Goal: Task Accomplishment & Management: Manage account settings

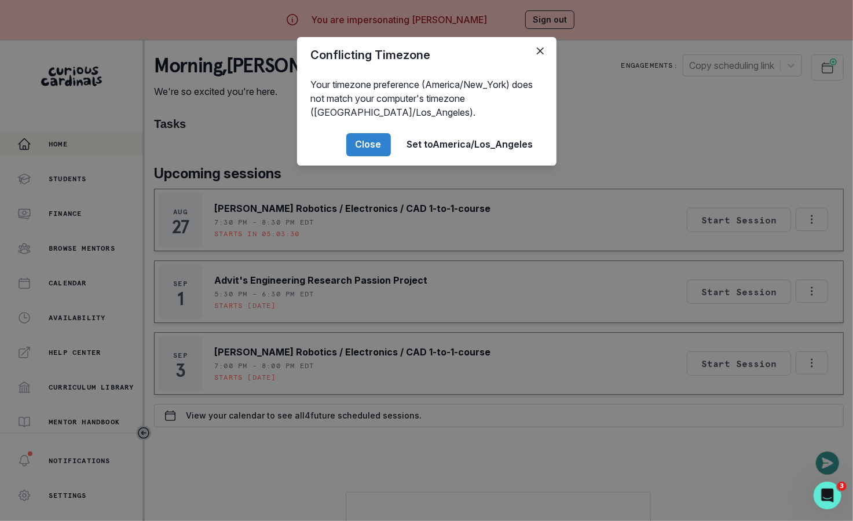
click at [382, 328] on div "Conflicting Timezone Your timezone preference (America/New_York) does not match…" at bounding box center [426, 260] width 853 height 521
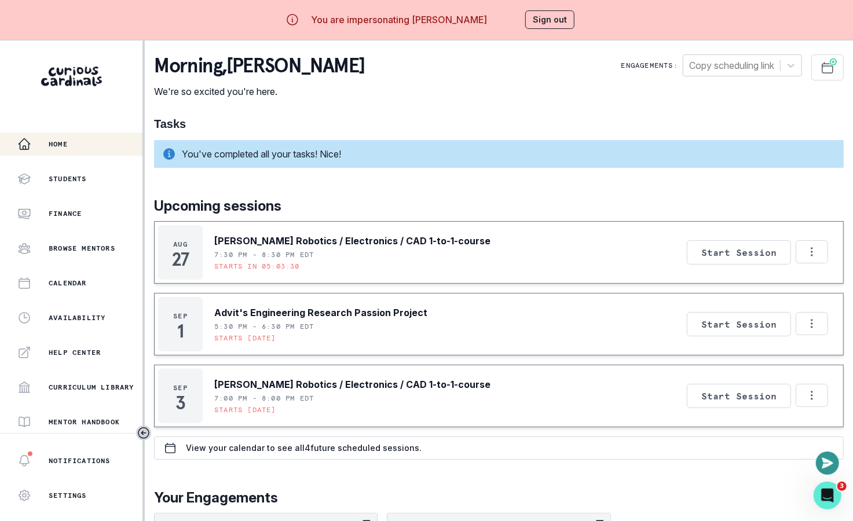
scroll to position [85, 0]
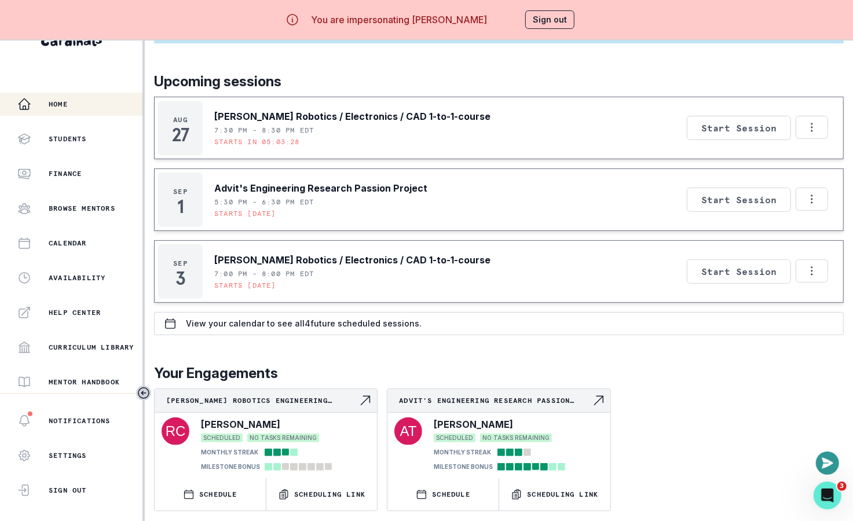
click at [356, 431] on div "SCHEDULED NO TASKS REMAINING MONTHLY STREAK MILESTONE BONUS" at bounding box center [285, 451] width 169 height 40
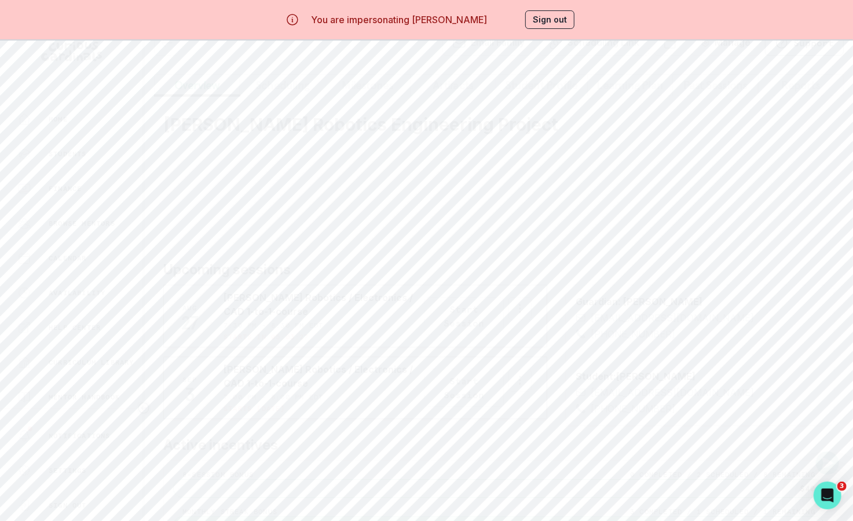
scroll to position [26, 0]
click at [720, 52] on button "Manage" at bounding box center [725, 41] width 69 height 26
click at [545, 201] on div "Good job! All tasks complete for this engagement." at bounding box center [498, 189] width 671 height 28
click at [557, 17] on button "Sign out" at bounding box center [549, 19] width 49 height 19
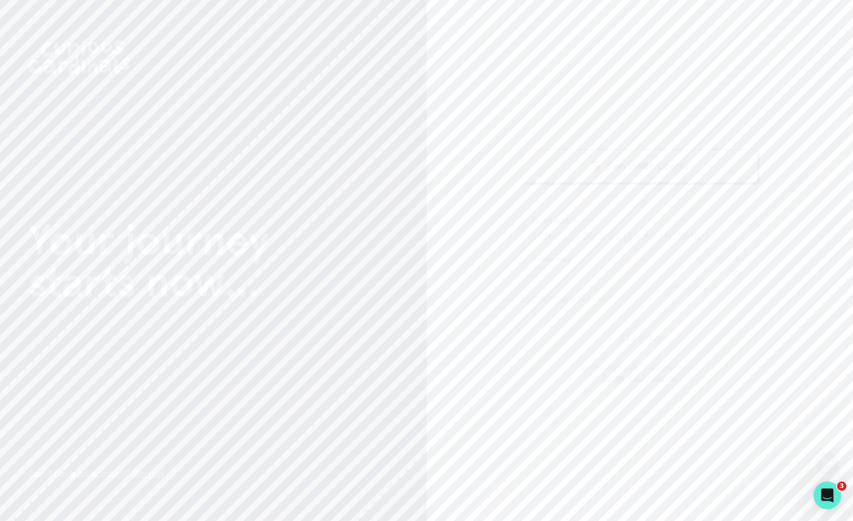
click at [623, 332] on button "Sign in" at bounding box center [640, 338] width 236 height 34
